Goal: Navigation & Orientation: Find specific page/section

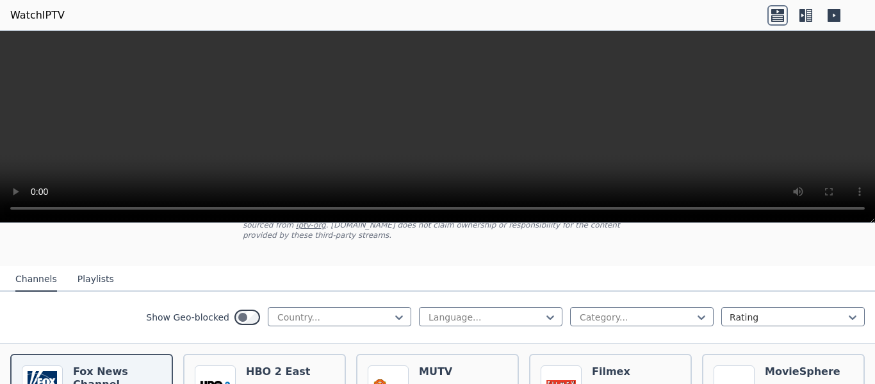
scroll to position [128, 0]
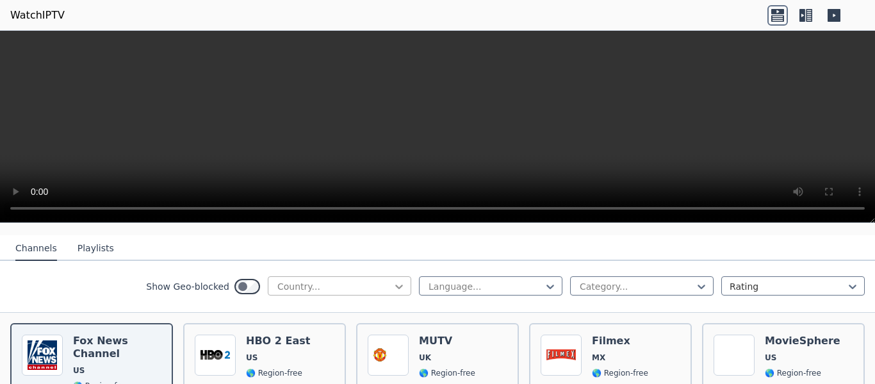
click at [393, 280] on icon at bounding box center [399, 286] width 13 height 13
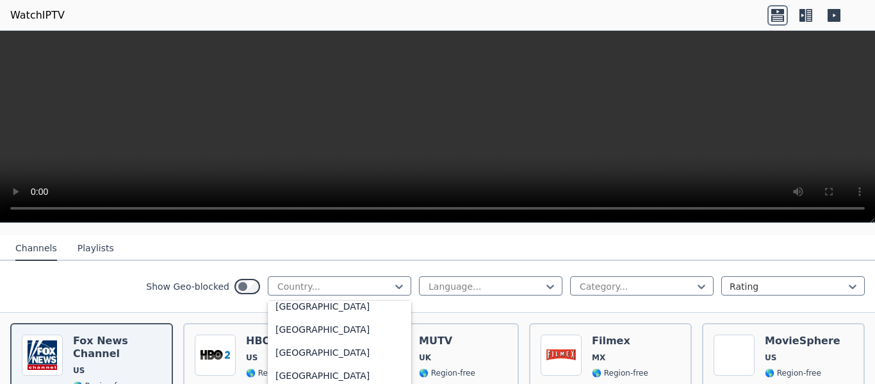
scroll to position [4494, 0]
click at [383, 320] on div "[GEOGRAPHIC_DATA]" at bounding box center [340, 331] width 144 height 23
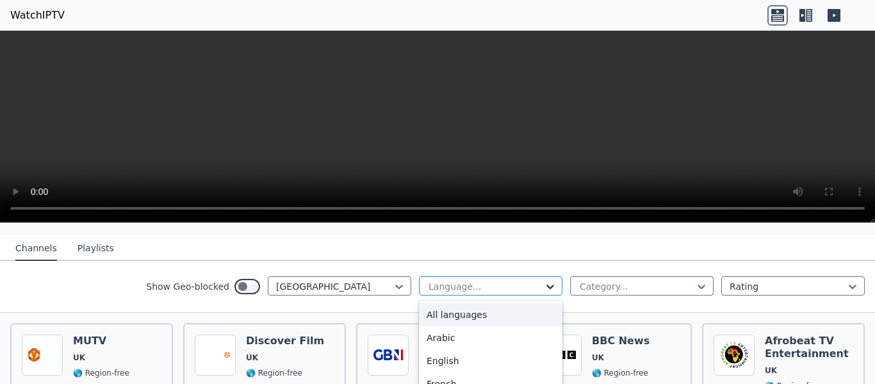
click at [544, 280] on icon at bounding box center [550, 286] width 13 height 13
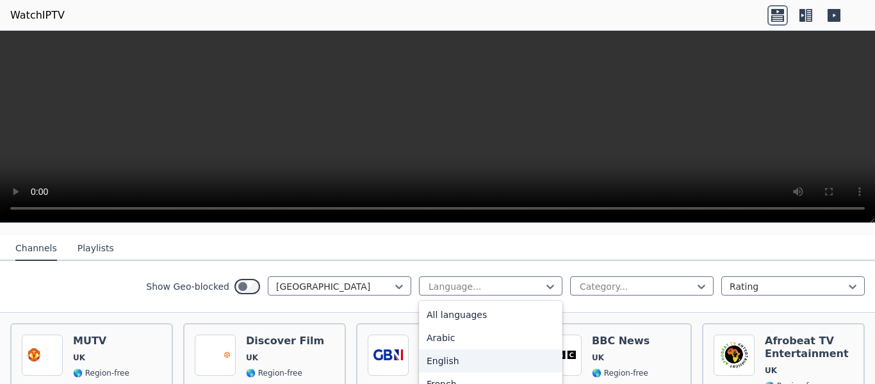
click at [518, 350] on div "English" at bounding box center [491, 360] width 144 height 23
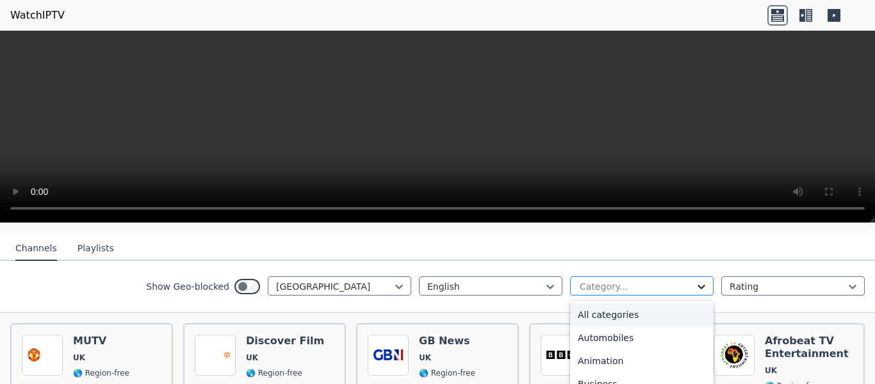
click at [695, 280] on icon at bounding box center [701, 286] width 13 height 13
click at [679, 304] on div "All categories" at bounding box center [642, 314] width 144 height 23
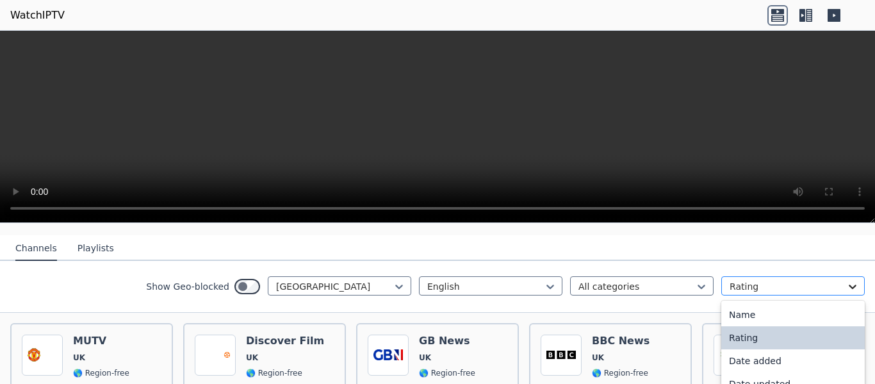
click at [846, 280] on icon at bounding box center [852, 286] width 13 height 13
click at [812, 349] on div "Date added" at bounding box center [794, 360] width 144 height 23
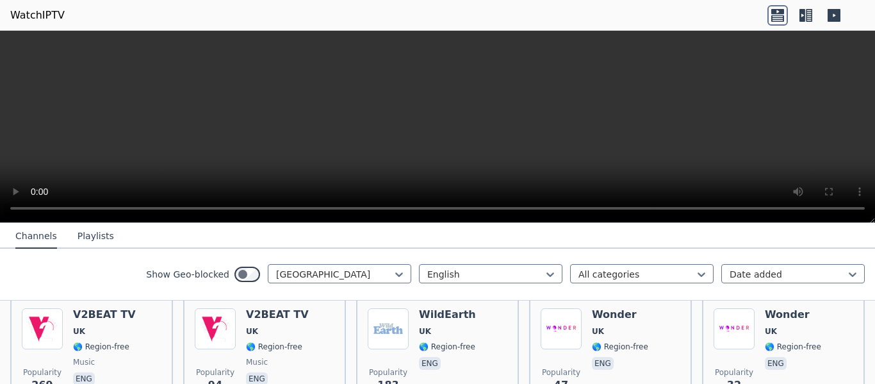
scroll to position [726, 0]
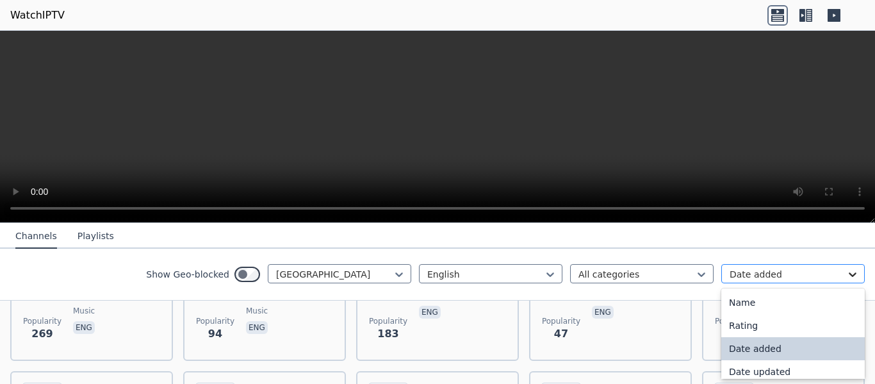
click at [846, 268] on icon at bounding box center [852, 274] width 13 height 13
click at [834, 317] on div "Rating" at bounding box center [794, 325] width 144 height 23
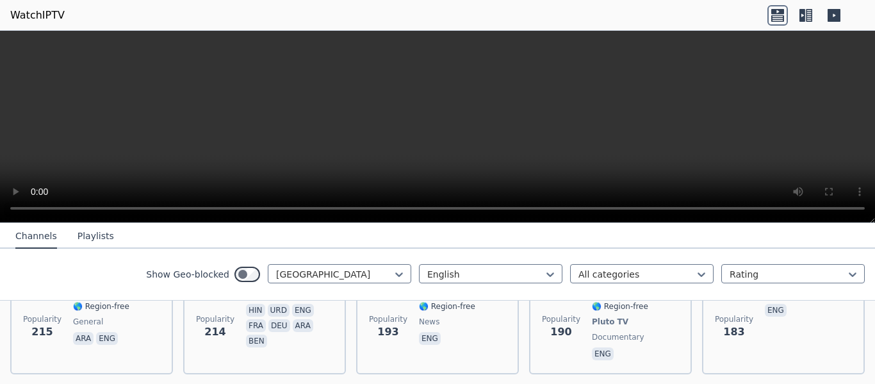
scroll to position [478, 0]
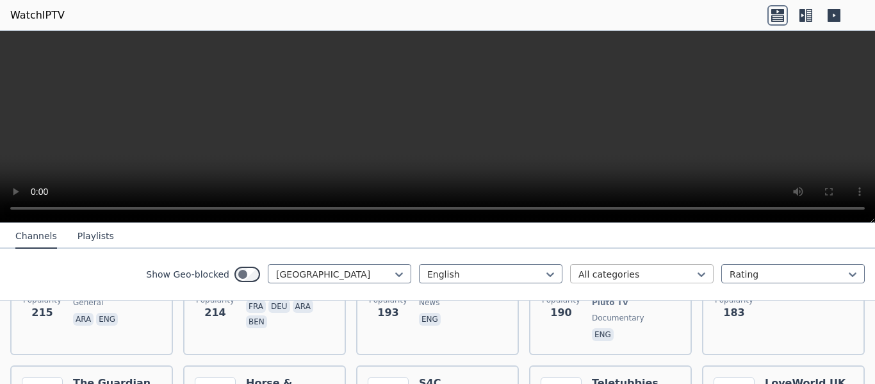
click at [647, 272] on div at bounding box center [637, 274] width 117 height 13
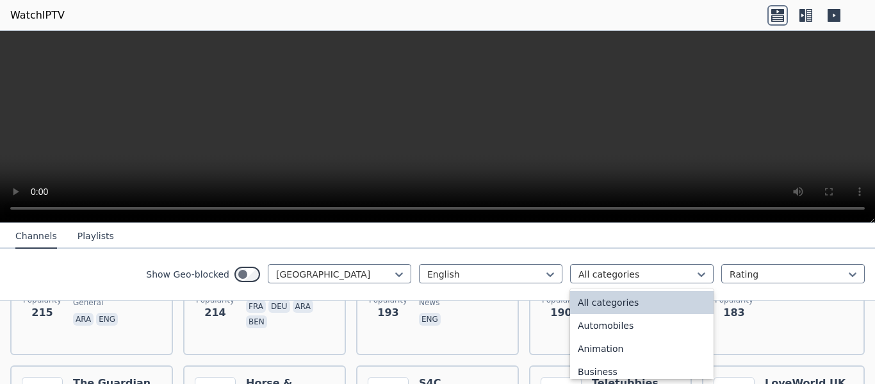
click at [636, 305] on div "All categories" at bounding box center [642, 302] width 144 height 23
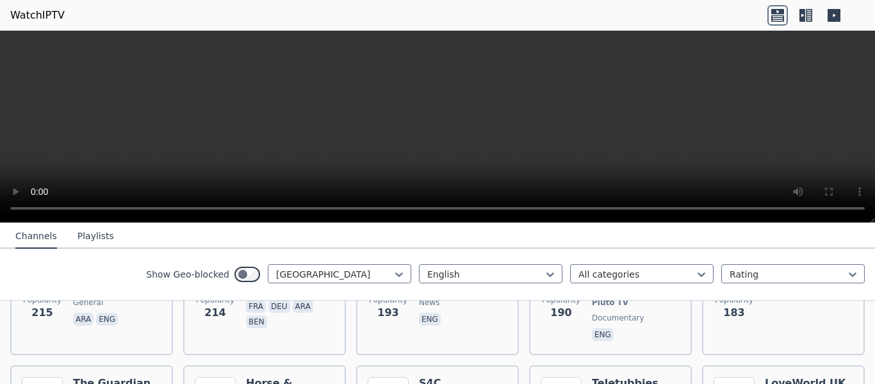
scroll to position [0, 0]
